Goal: Information Seeking & Learning: Check status

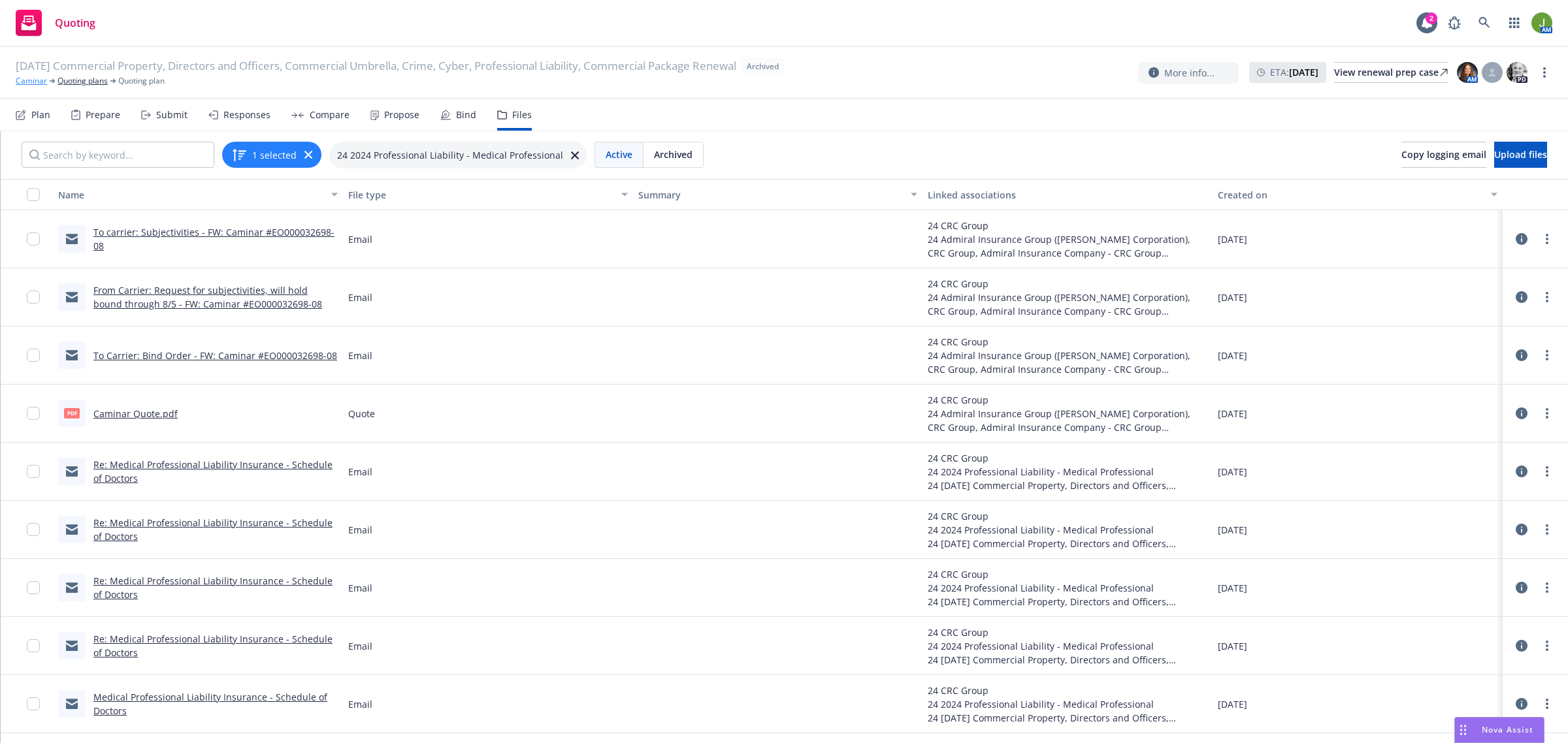
click at [34, 80] on link "Caminar" at bounding box center [31, 81] width 31 height 12
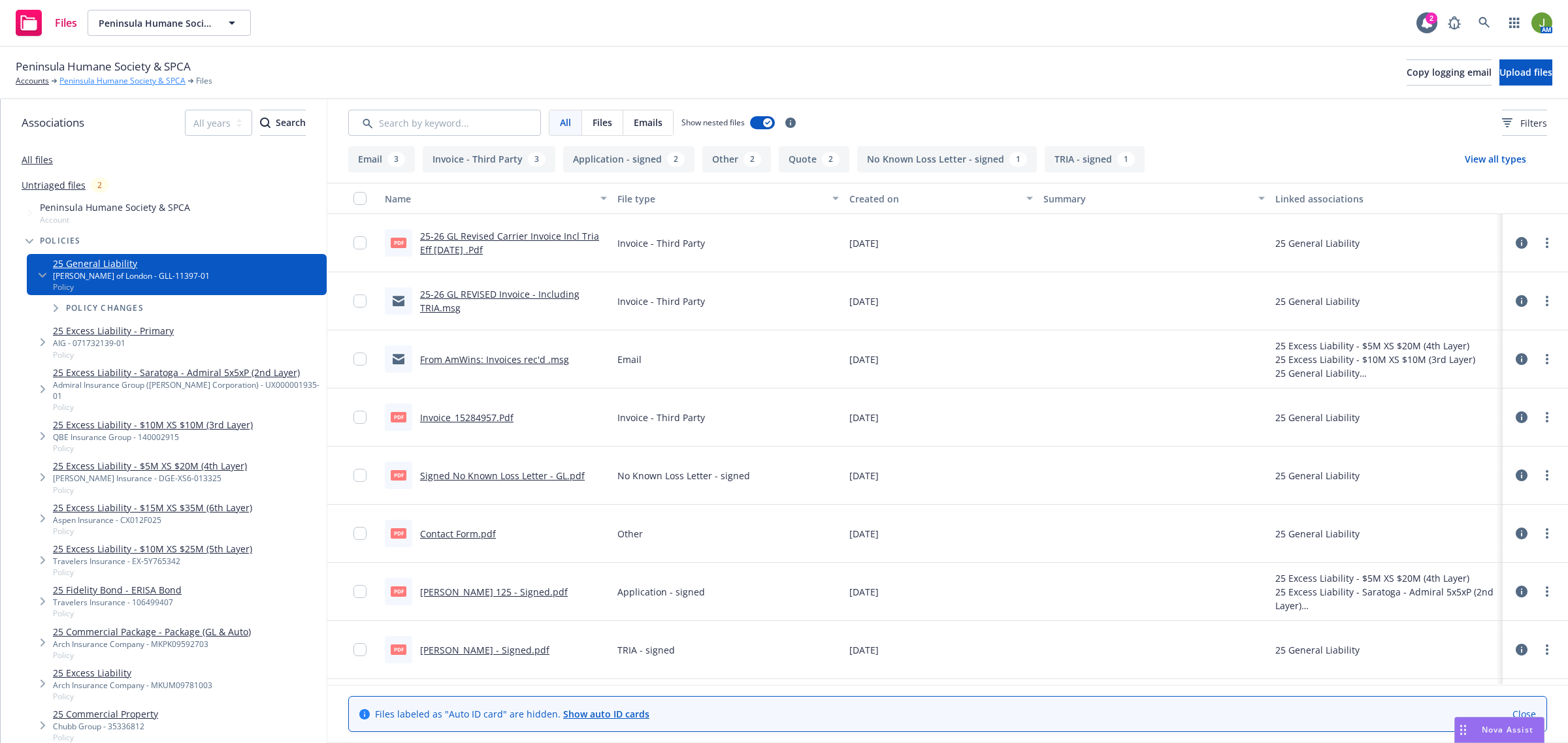
click at [102, 80] on link "Peninsula Humane Society & SPCA" at bounding box center [123, 81] width 126 height 12
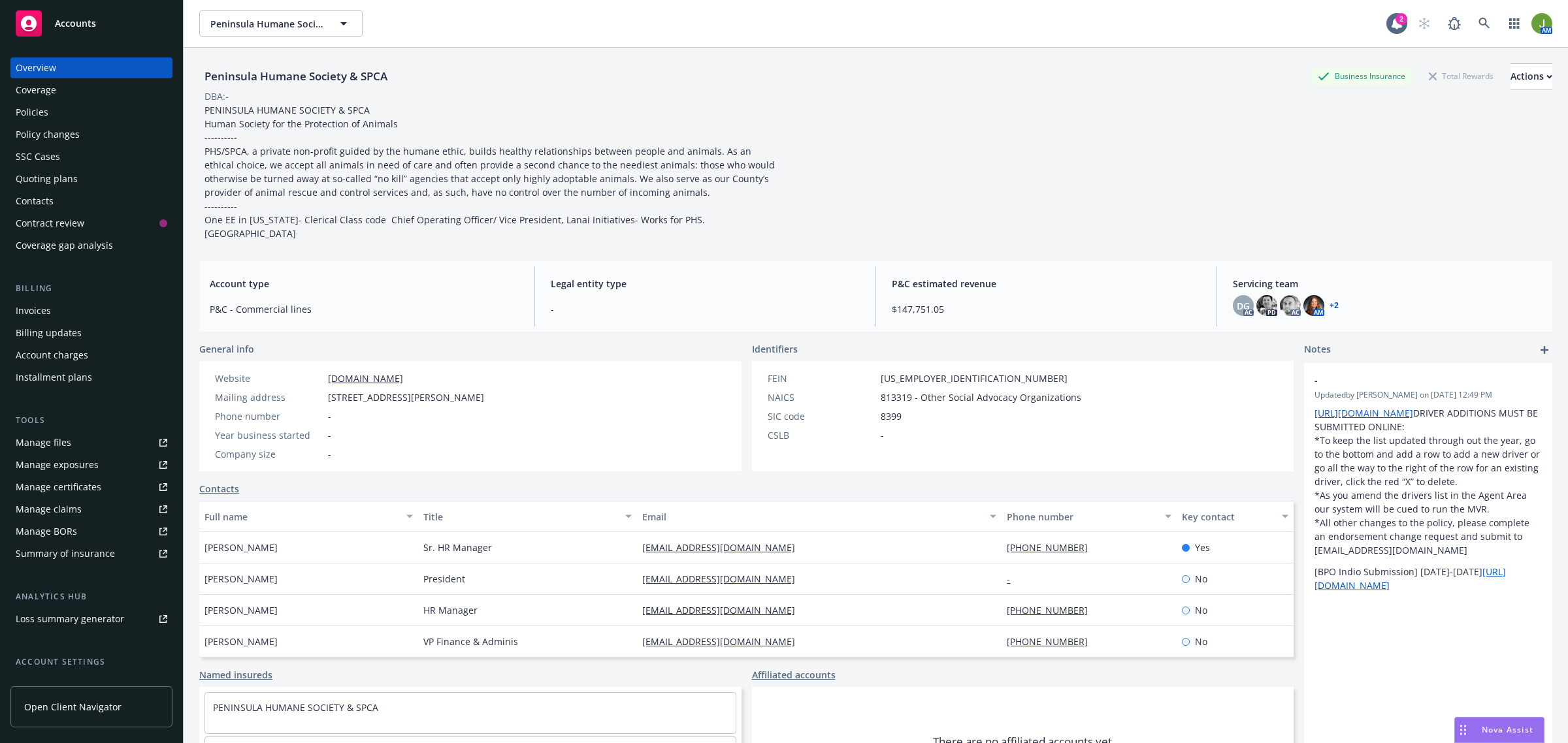
click at [76, 115] on div "Policies" at bounding box center [92, 112] width 151 height 21
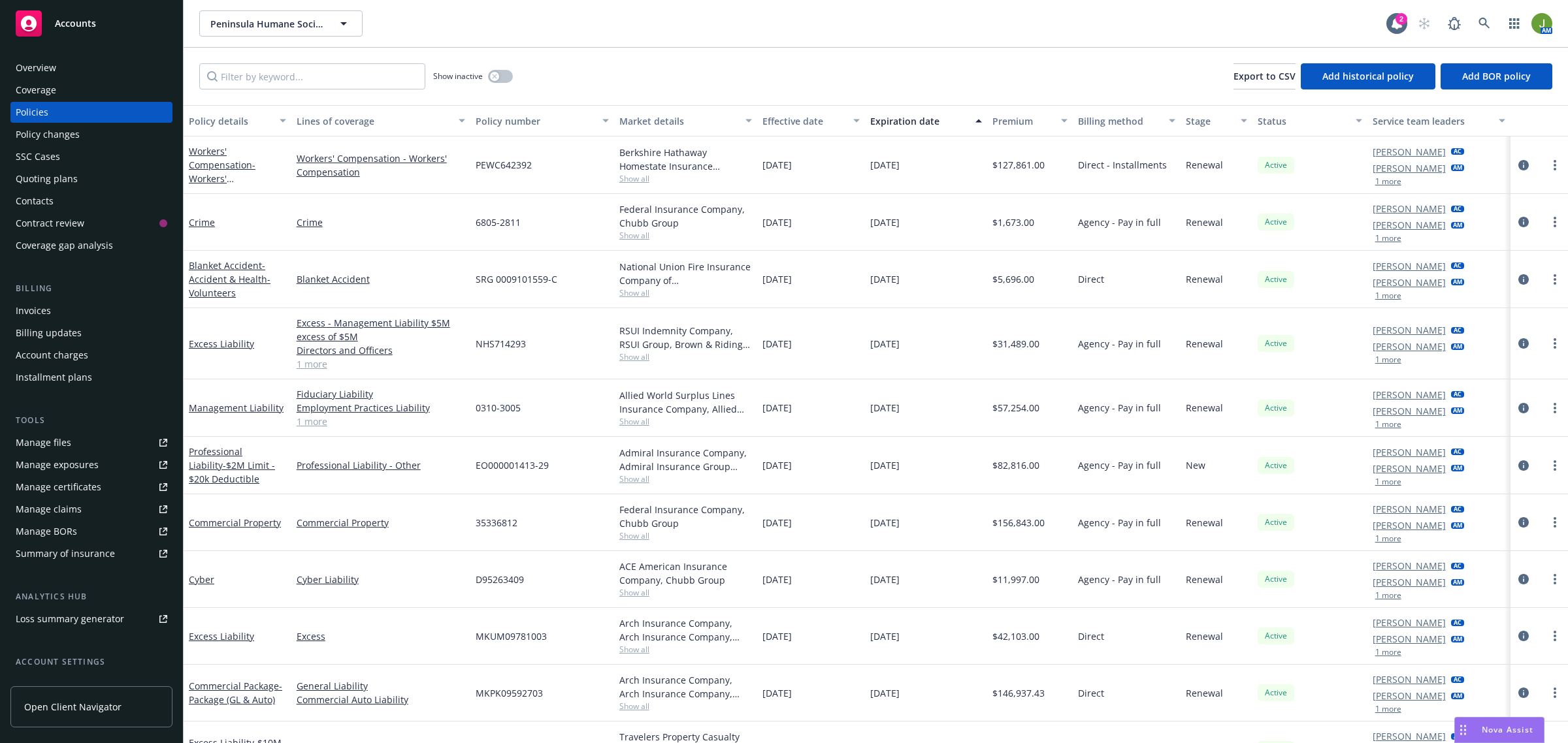
click at [63, 185] on div "Quoting plans" at bounding box center [47, 178] width 62 height 21
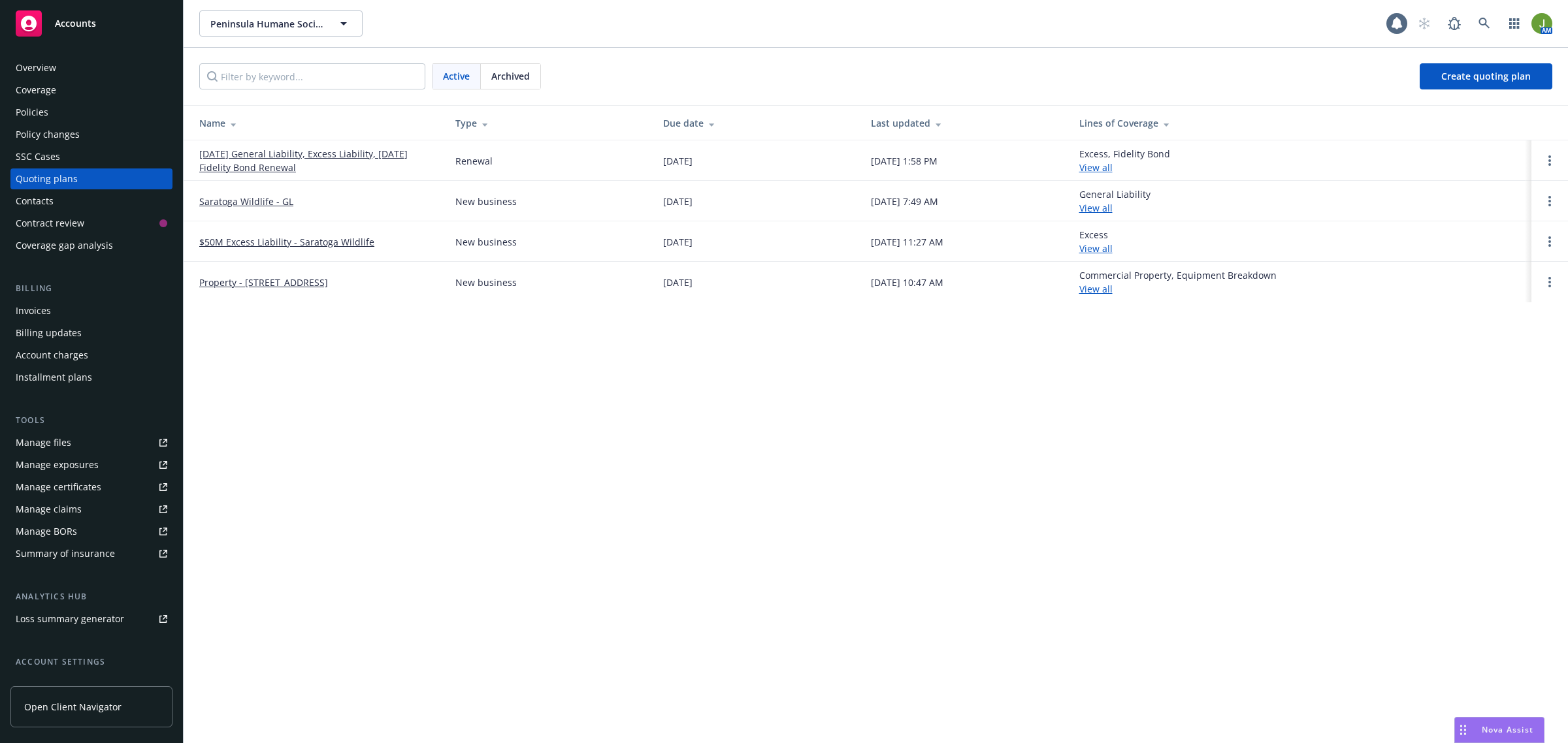
click at [267, 164] on link "07/30/25 General Liability, Excess Liability, 07/22/25 Fidelity Bond Renewal" at bounding box center [316, 161] width 235 height 28
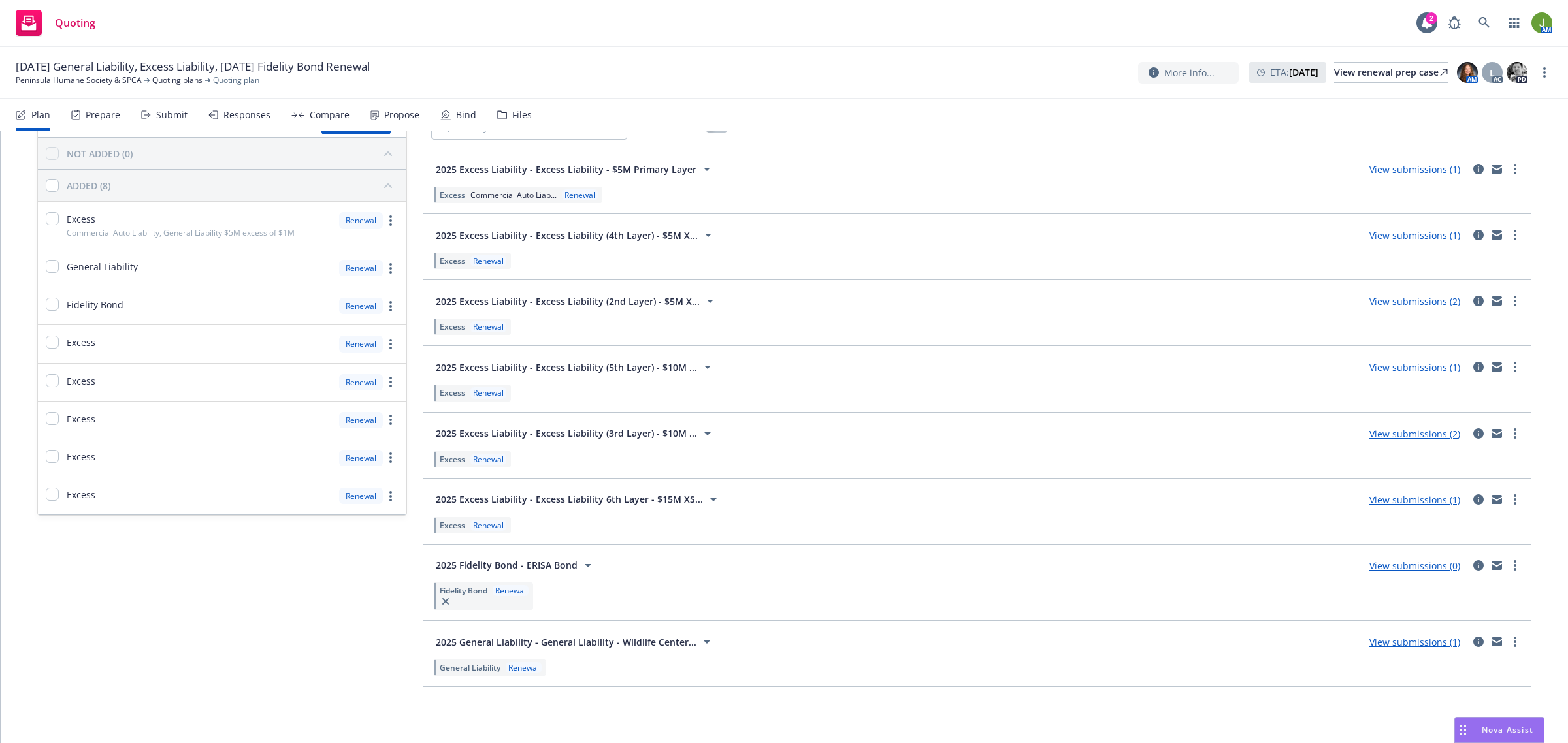
scroll to position [86, 0]
click at [1473, 639] on icon "circleInformation" at bounding box center [1478, 640] width 10 height 10
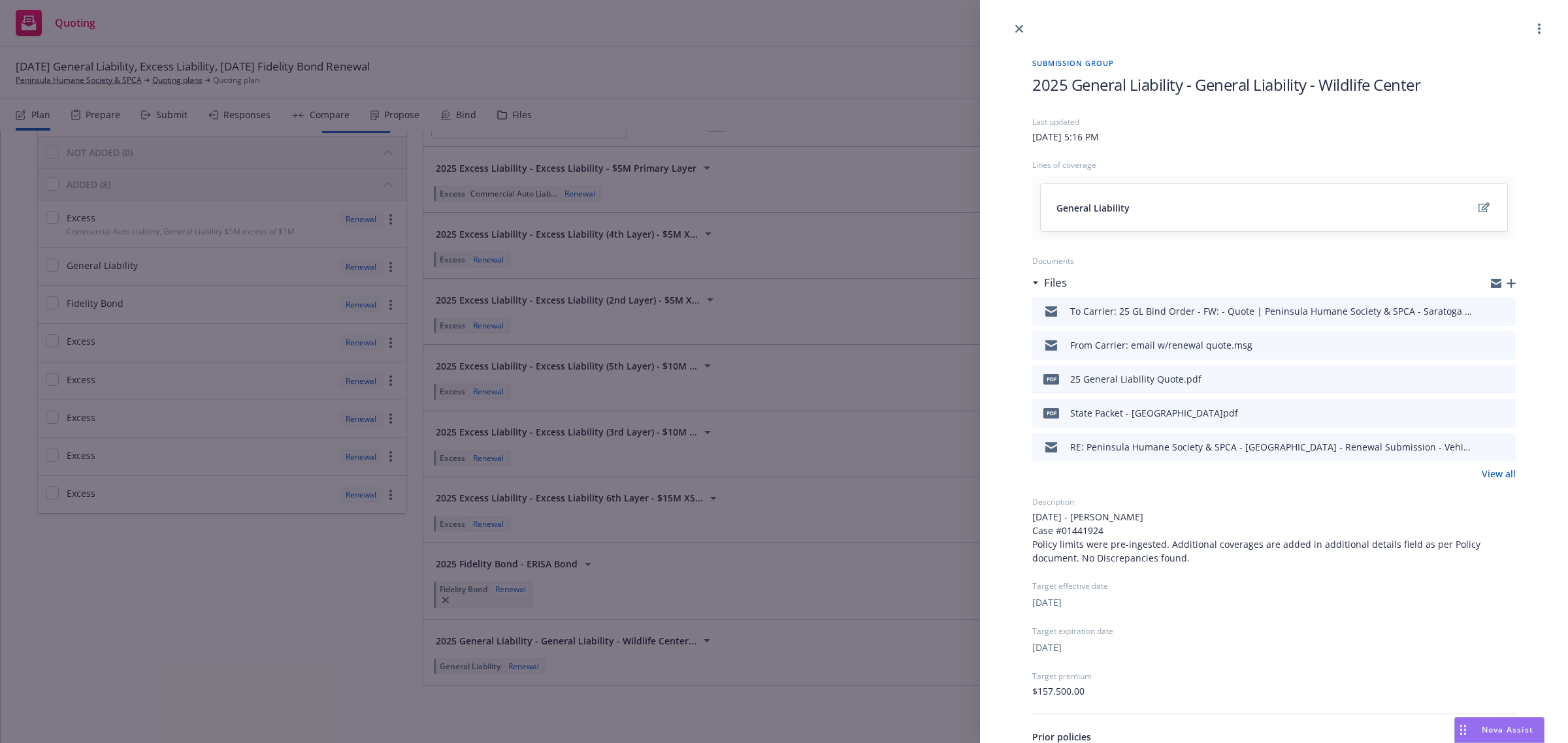
click at [1481, 471] on link "View all" at bounding box center [1498, 474] width 34 height 13
click at [1023, 31] on link "close" at bounding box center [1019, 29] width 16 height 16
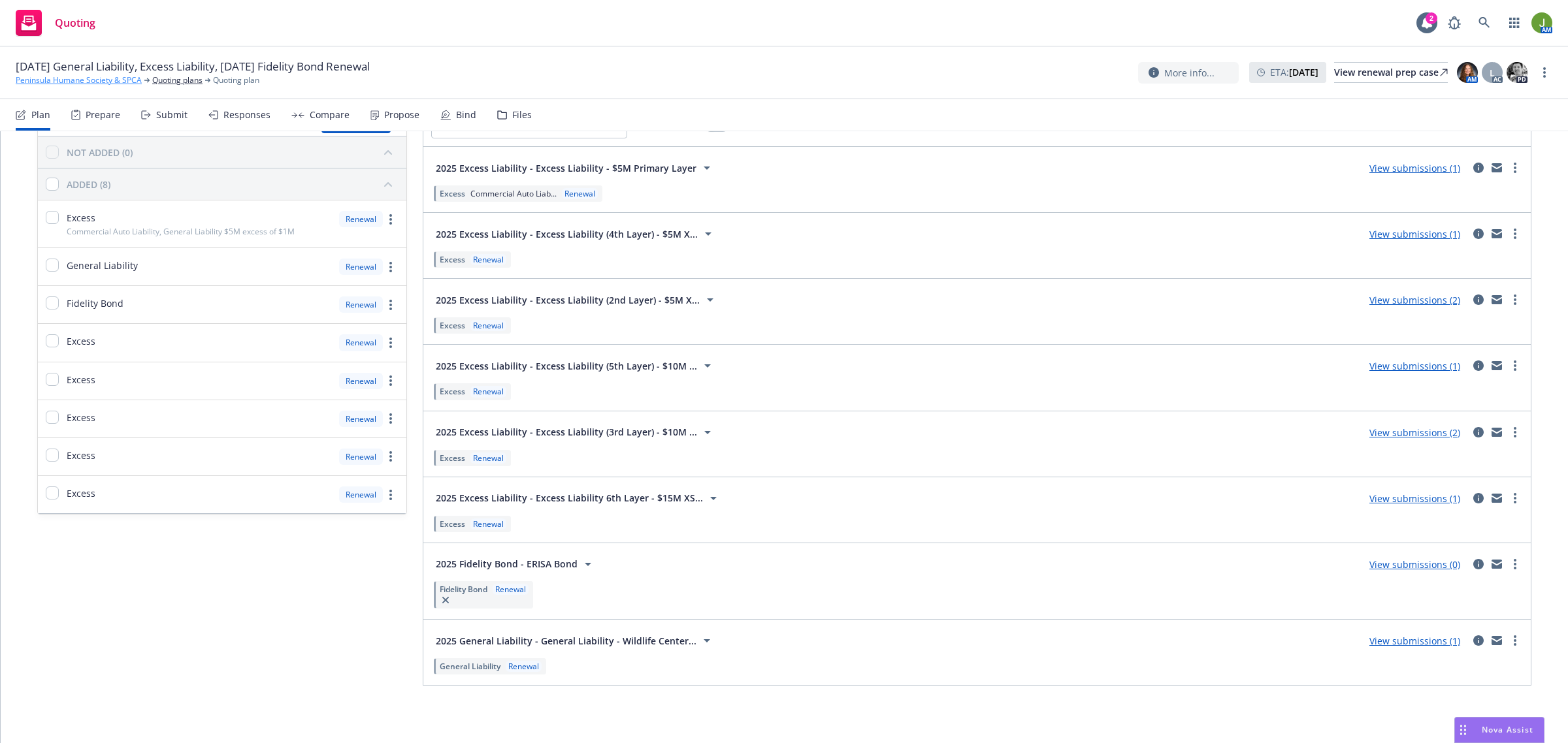
click at [111, 79] on link "Peninsula Humane Society & SPCA" at bounding box center [79, 80] width 126 height 12
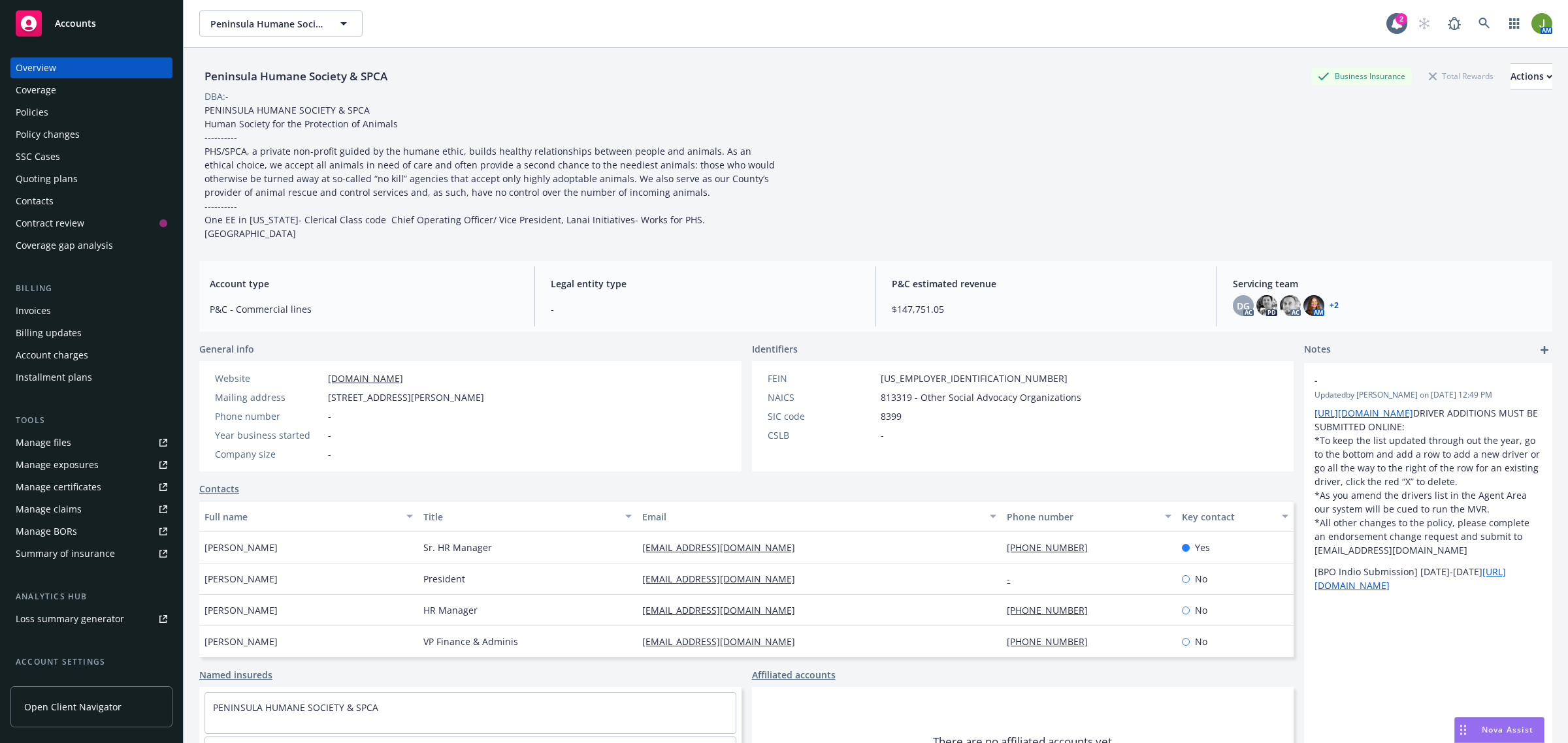
click at [62, 30] on div "Accounts" at bounding box center [92, 23] width 151 height 26
drag, startPoint x: 79, startPoint y: 109, endPoint x: 126, endPoint y: 109, distance: 47.0
click at [79, 109] on div "Policies" at bounding box center [92, 112] width 151 height 21
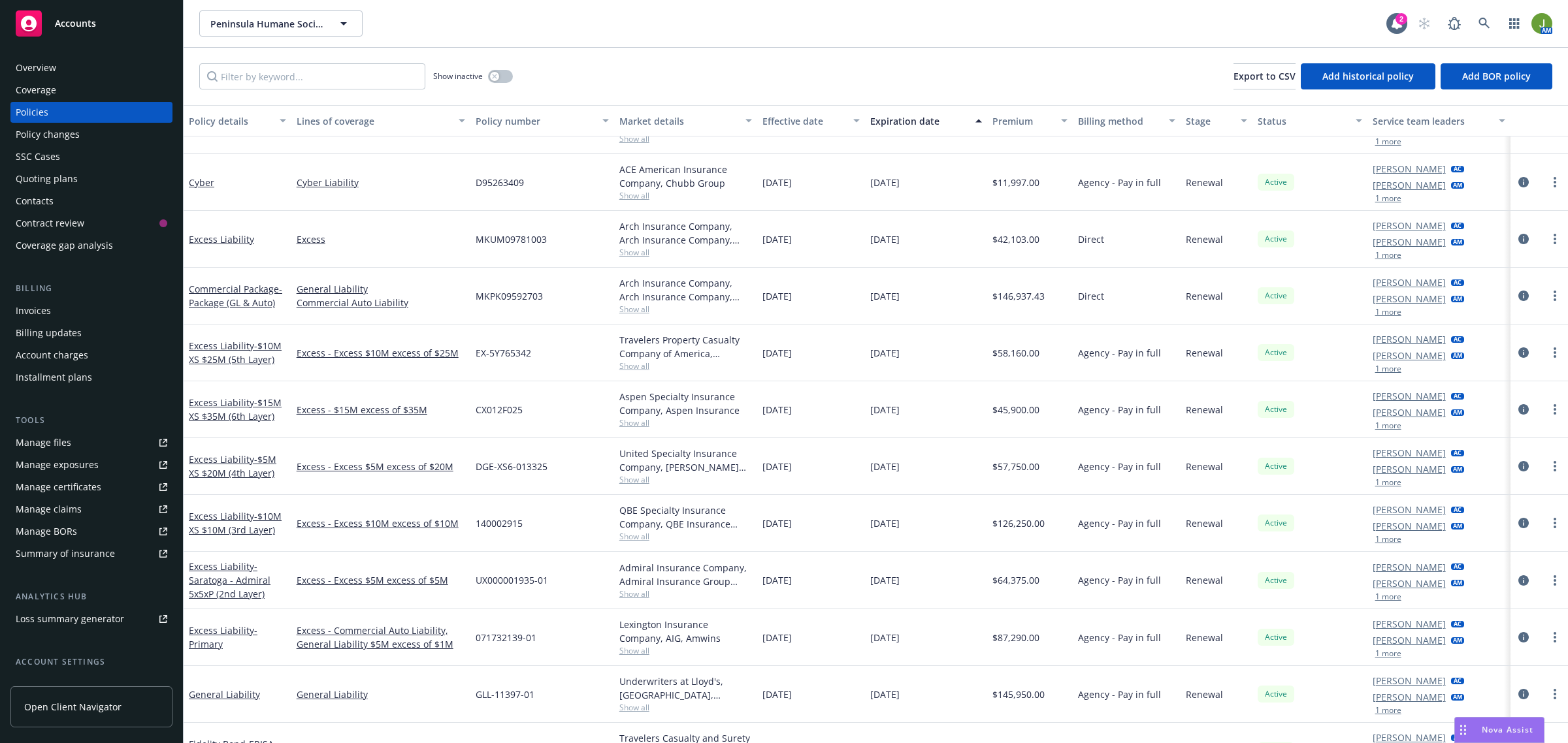
scroll to position [390, 0]
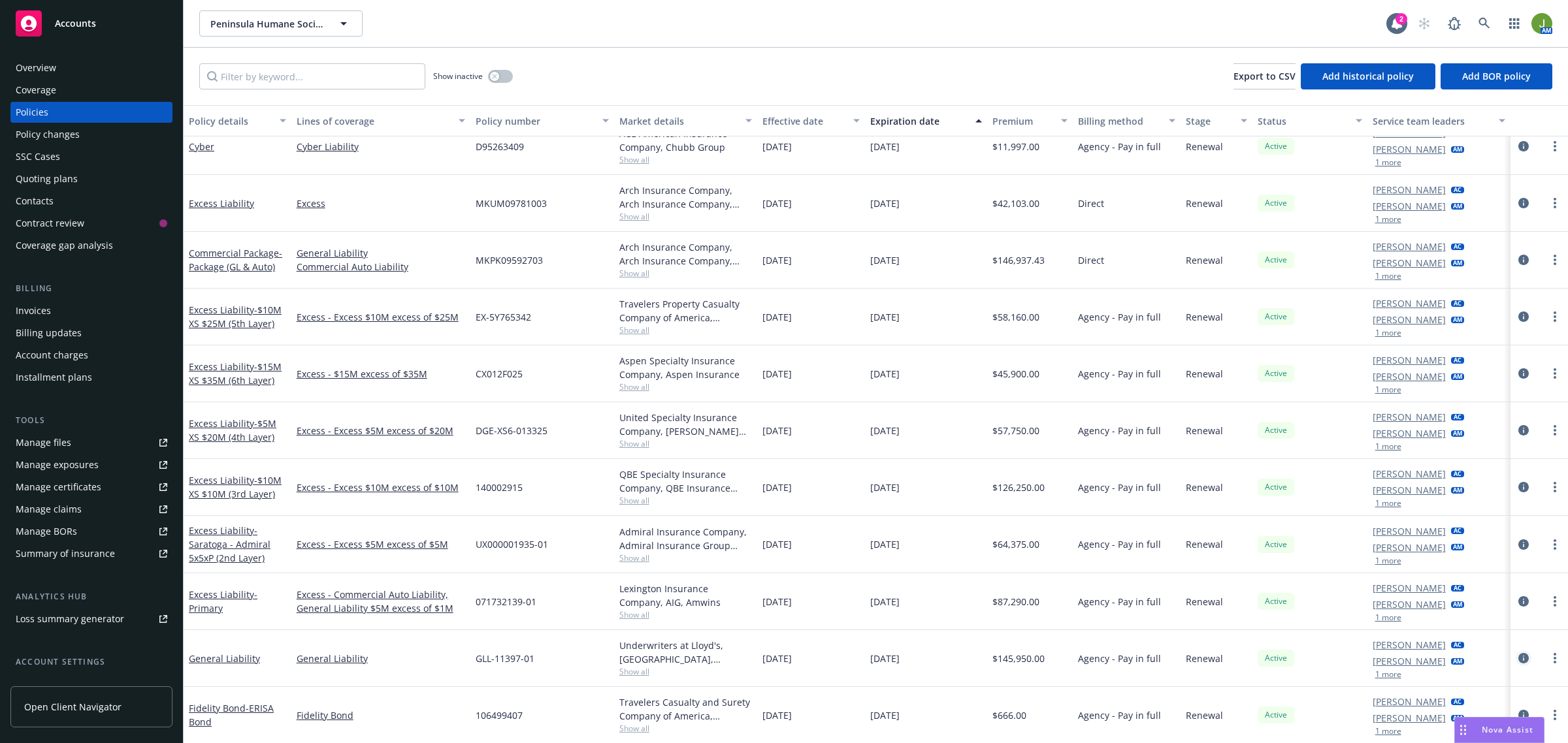
click at [1518, 658] on icon "circleInformation" at bounding box center [1523, 658] width 10 height 10
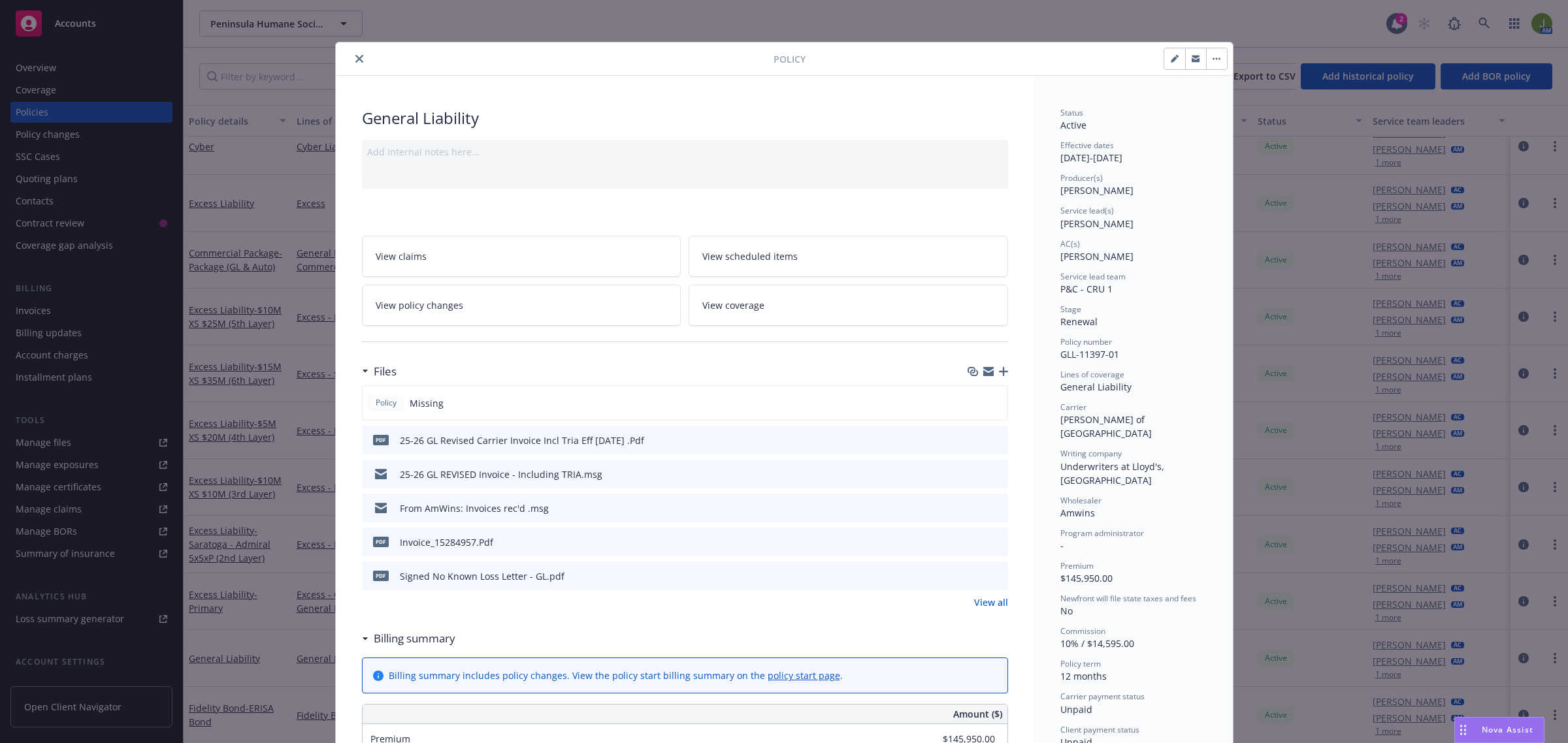
click at [986, 600] on link "View all" at bounding box center [991, 602] width 34 height 13
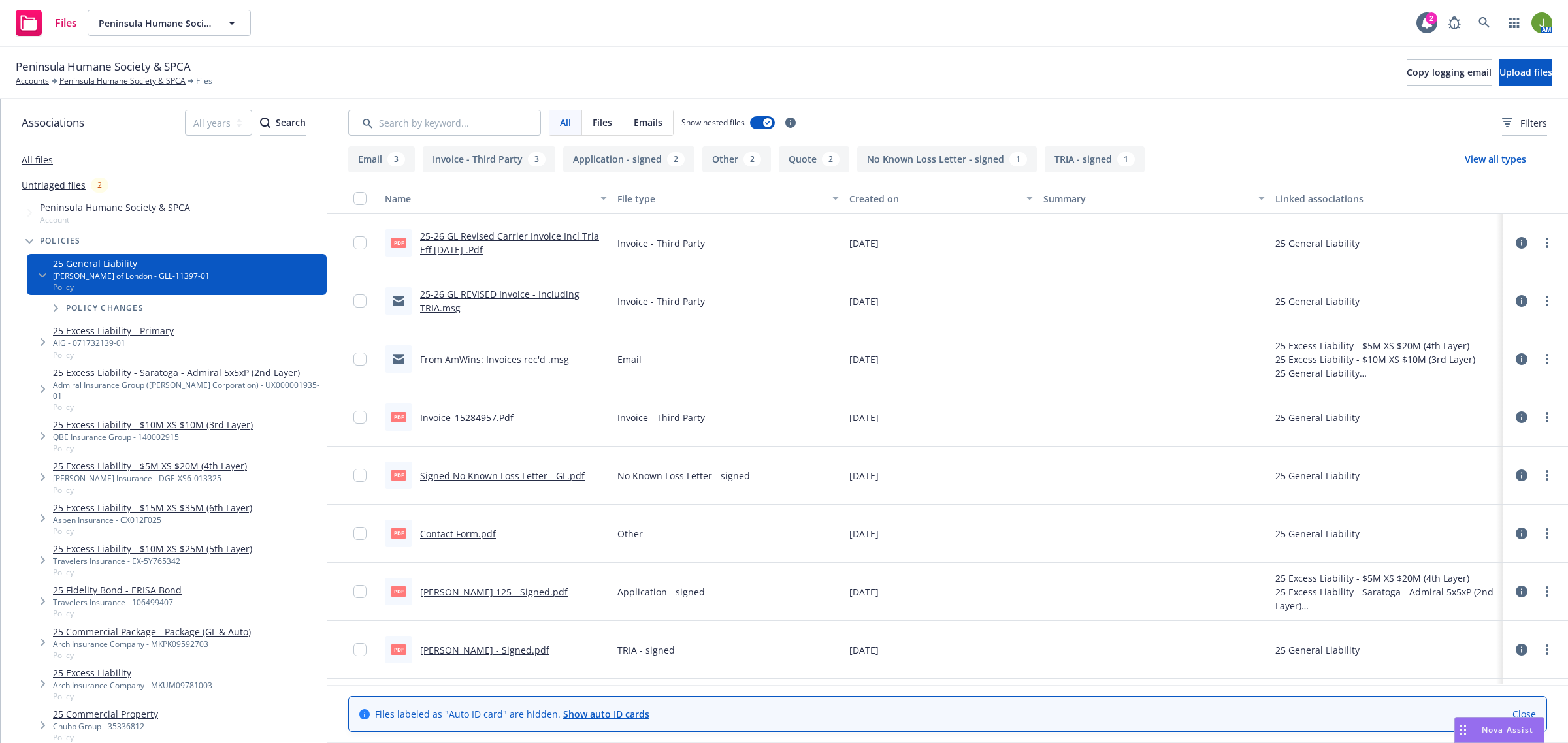
click at [494, 297] on link "25-26 GL REVISED Invoice - Including TRIA.msg" at bounding box center [499, 300] width 159 height 26
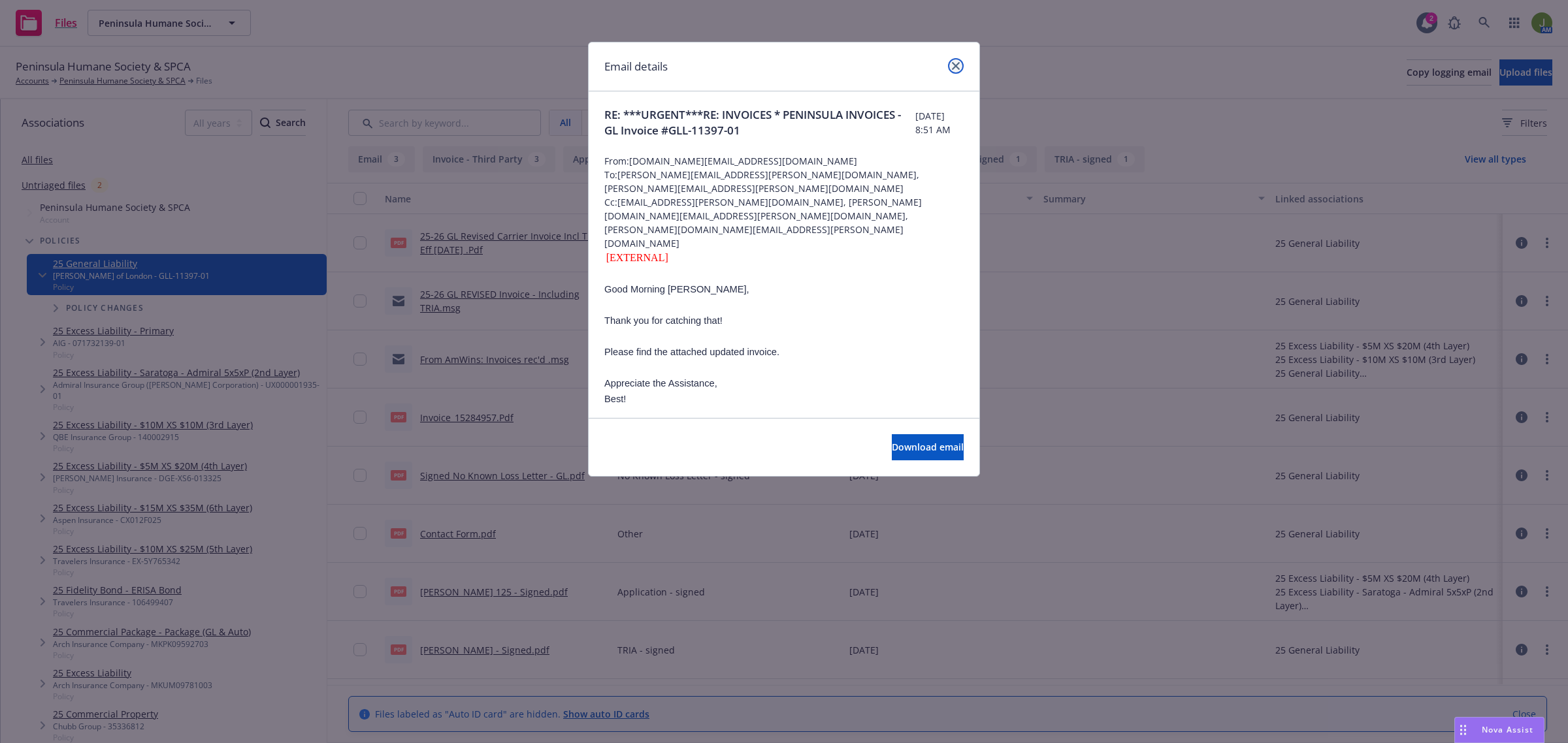
click at [955, 63] on icon "close" at bounding box center [955, 66] width 8 height 8
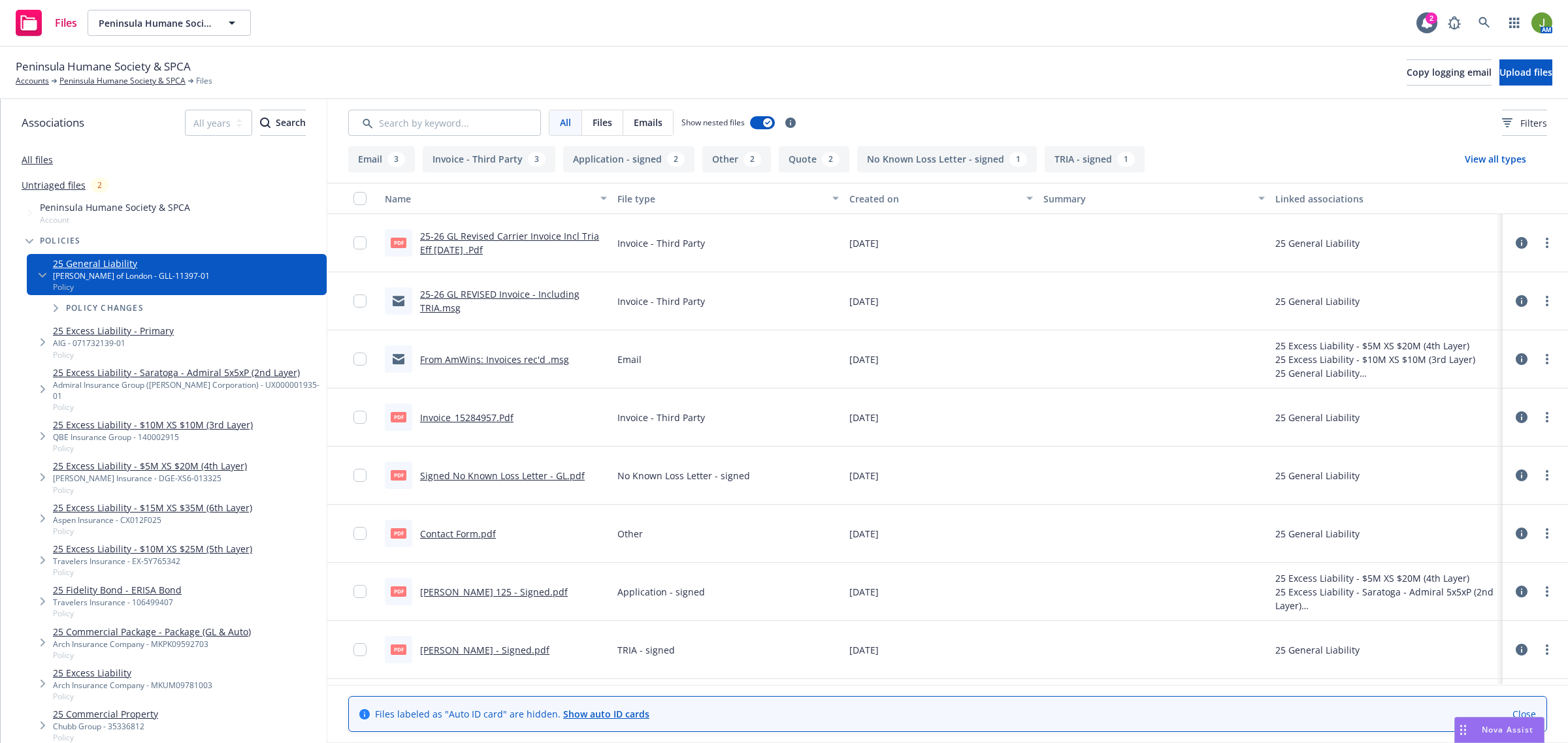
click at [530, 360] on link "From AmWins: Invoices rec'd .msg" at bounding box center [494, 359] width 149 height 13
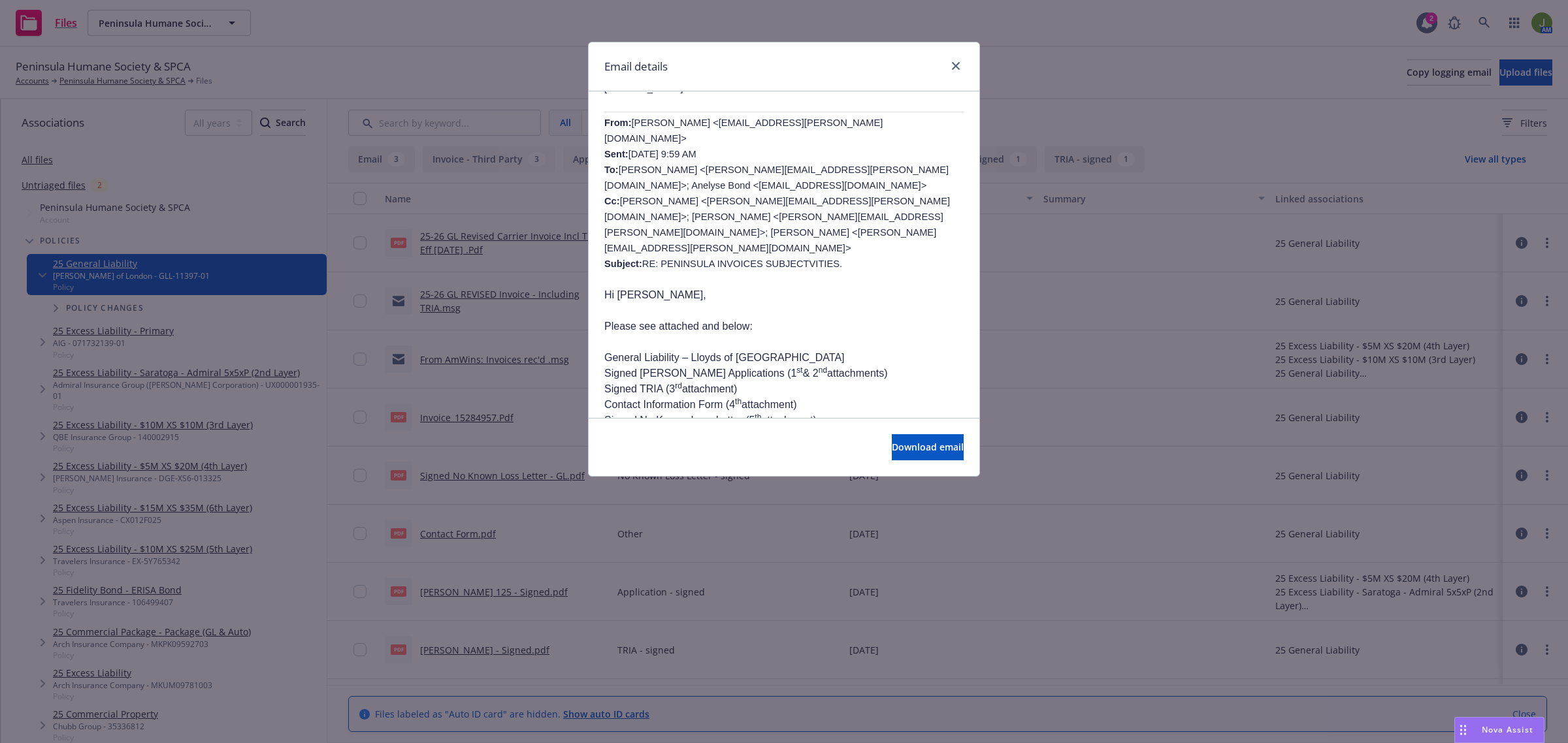
scroll to position [245, 0]
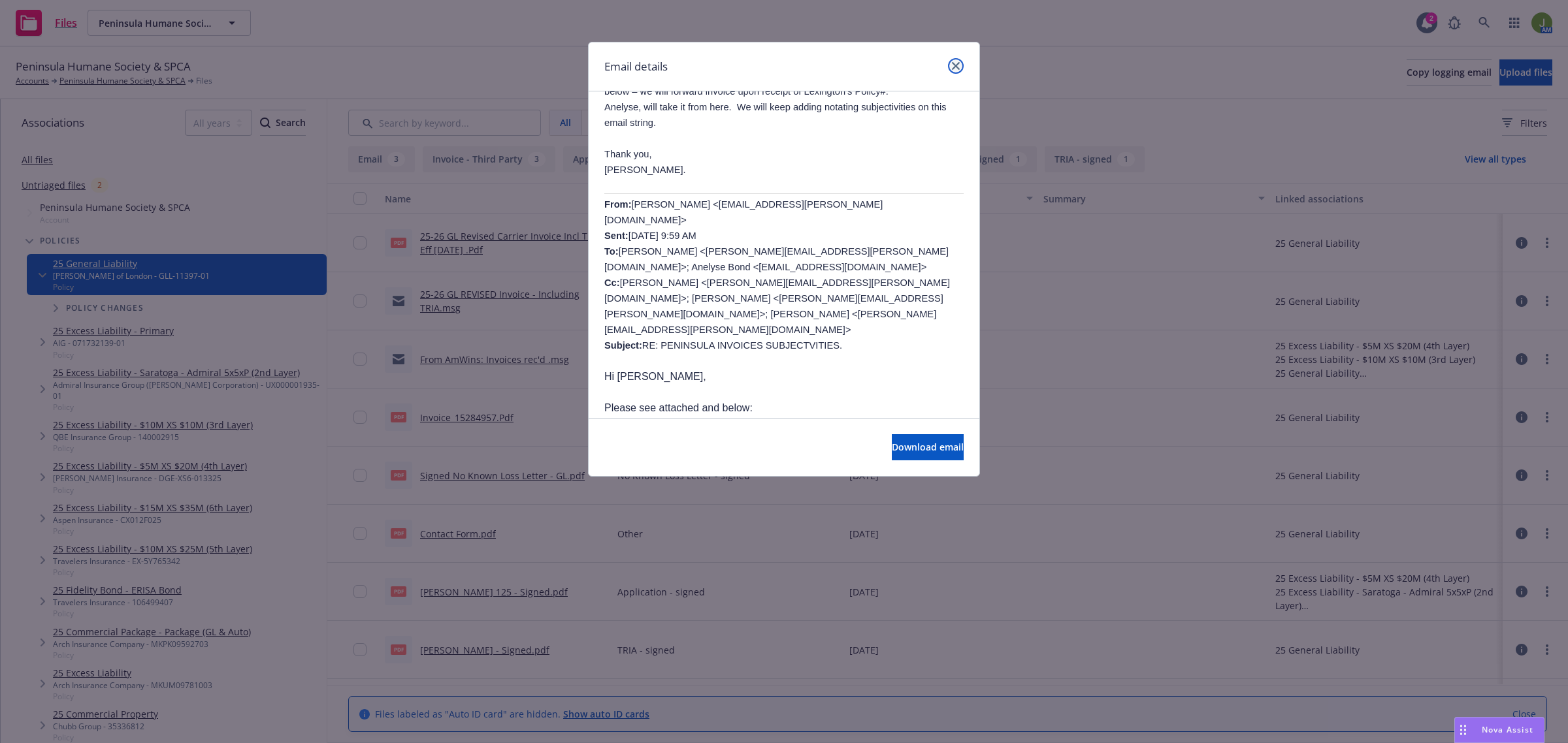
click at [957, 64] on icon "close" at bounding box center [955, 66] width 8 height 8
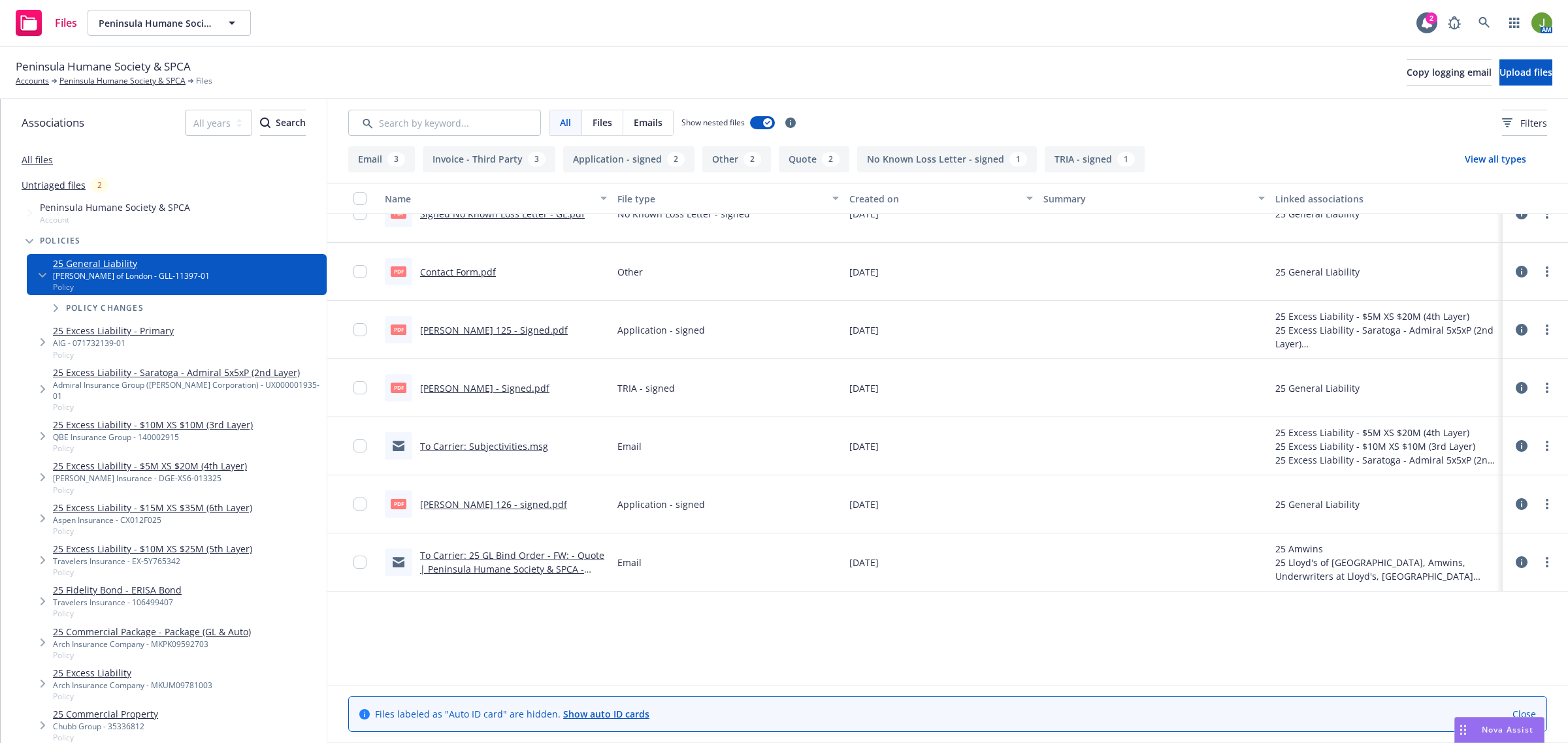
scroll to position [0, 0]
